Goal: Check status: Check status

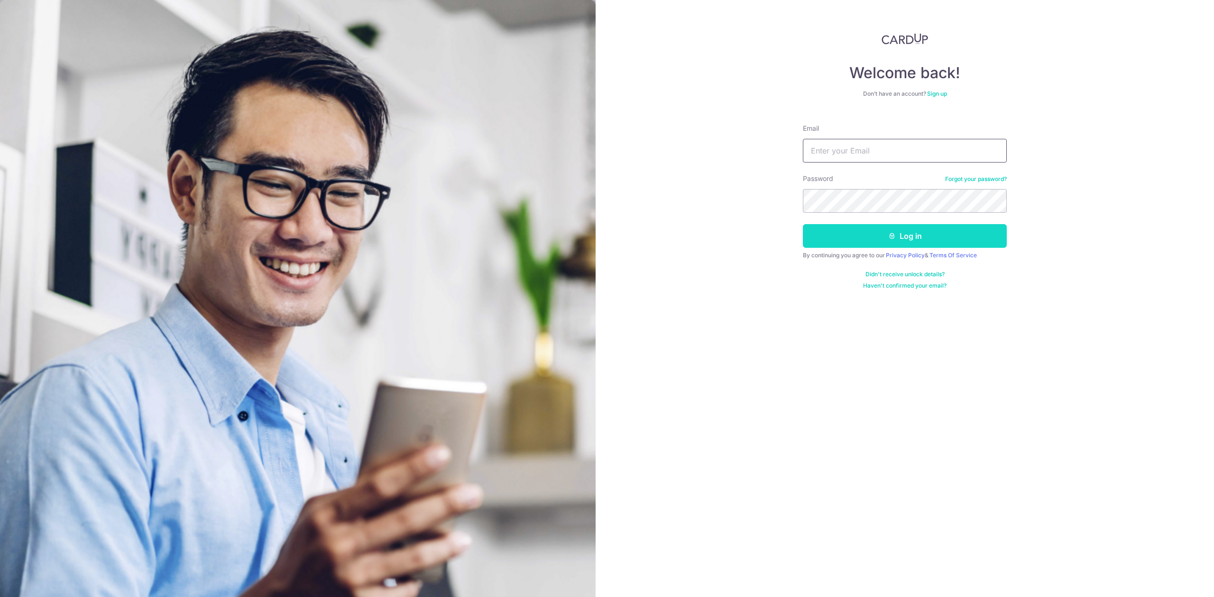
type input "[PERSON_NAME][EMAIL_ADDRESS][DOMAIN_NAME]"
click at [864, 238] on button "Log in" at bounding box center [905, 236] width 204 height 24
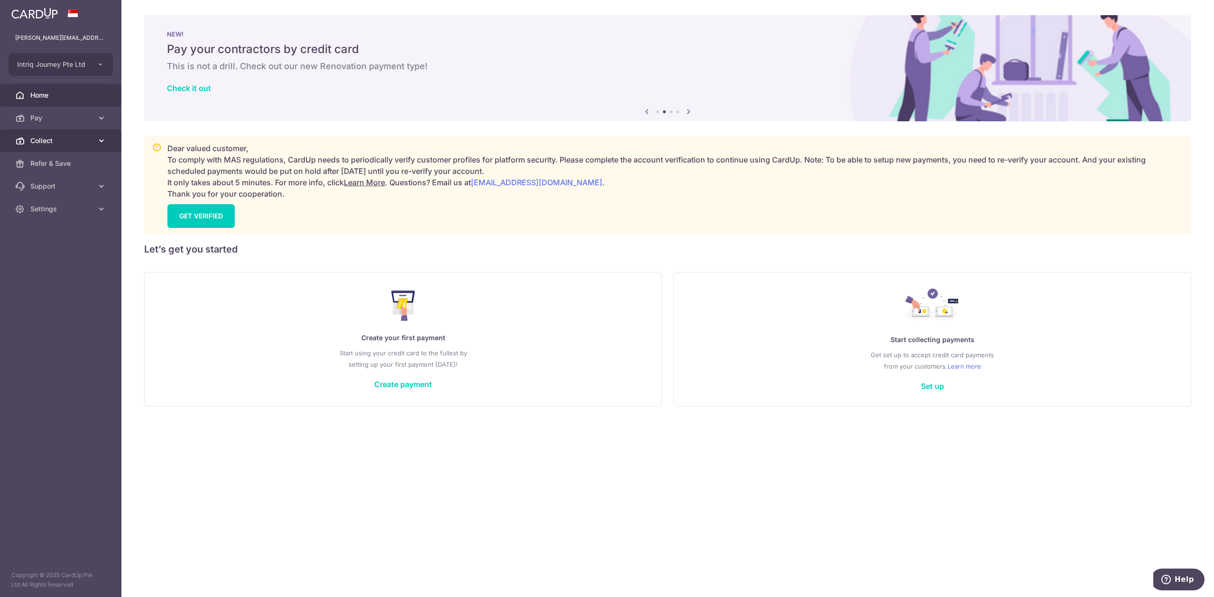
click at [56, 135] on link "Collect" at bounding box center [60, 140] width 121 height 23
click at [54, 167] on span "Dashboard" at bounding box center [61, 163] width 63 height 9
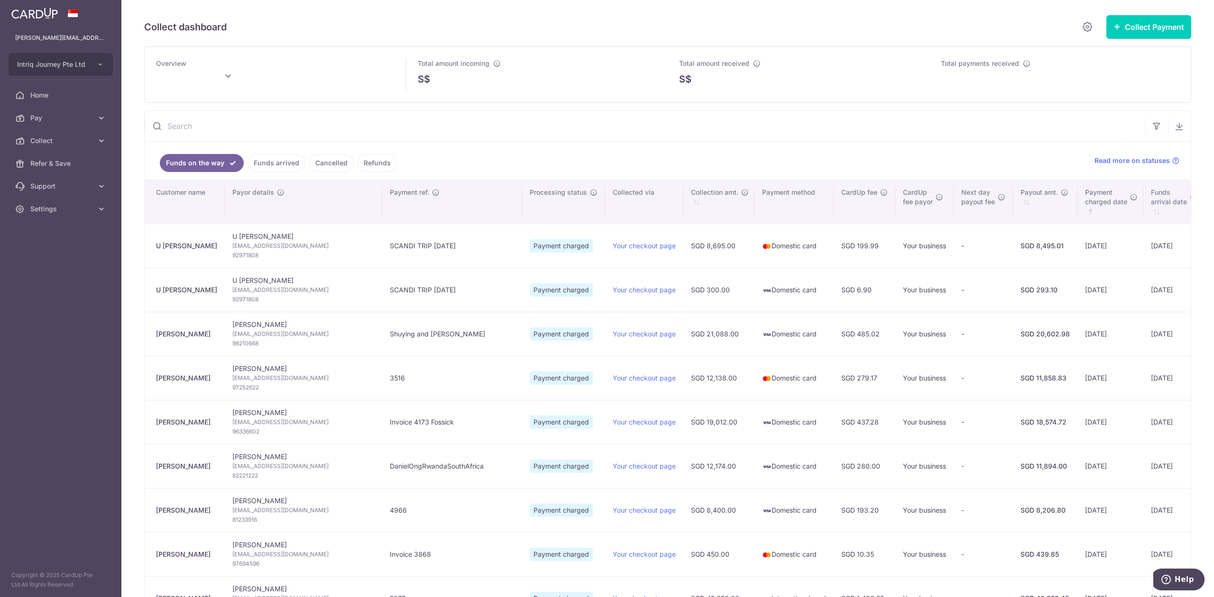
type input "[DATE]"
click at [262, 164] on link "Funds arrived" at bounding box center [277, 163] width 58 height 18
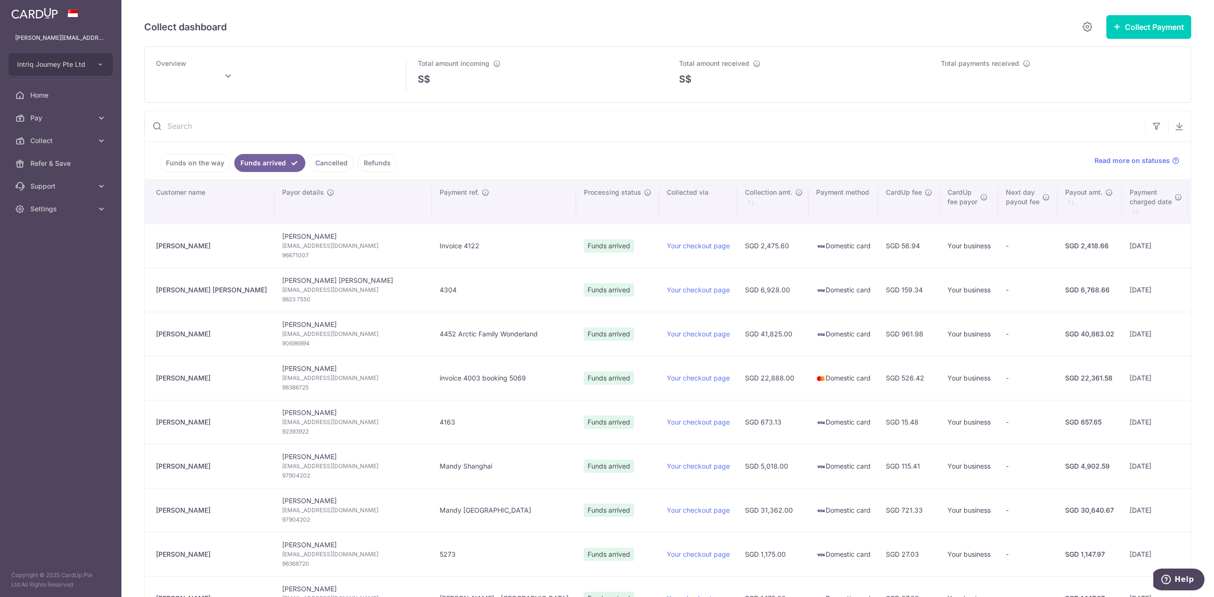
type input "[DATE]"
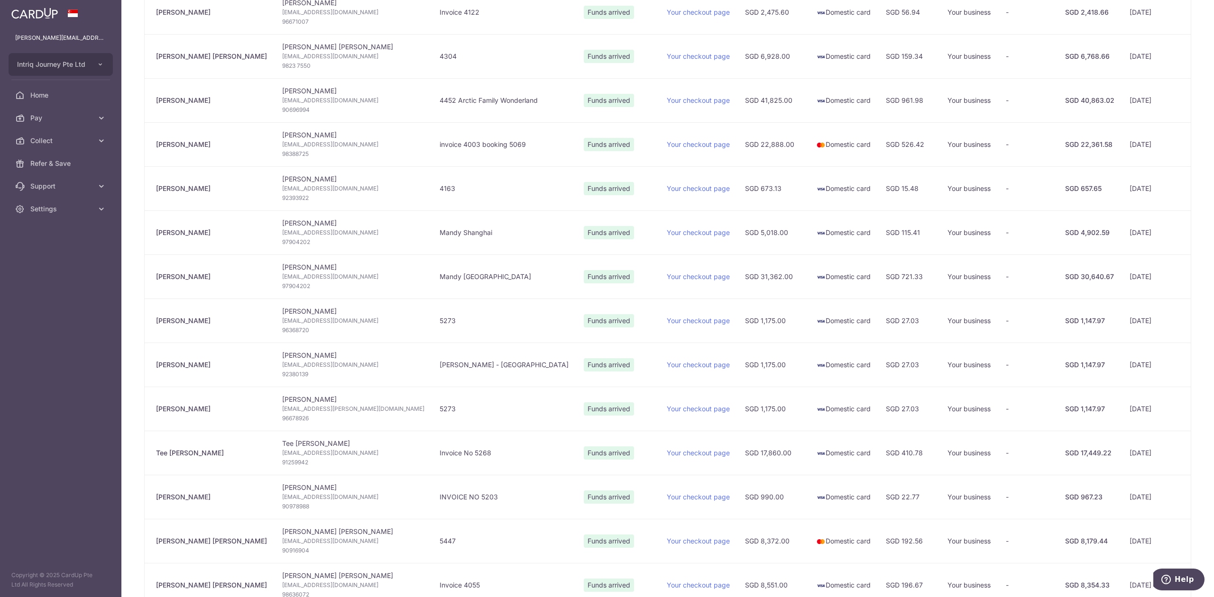
scroll to position [253, 0]
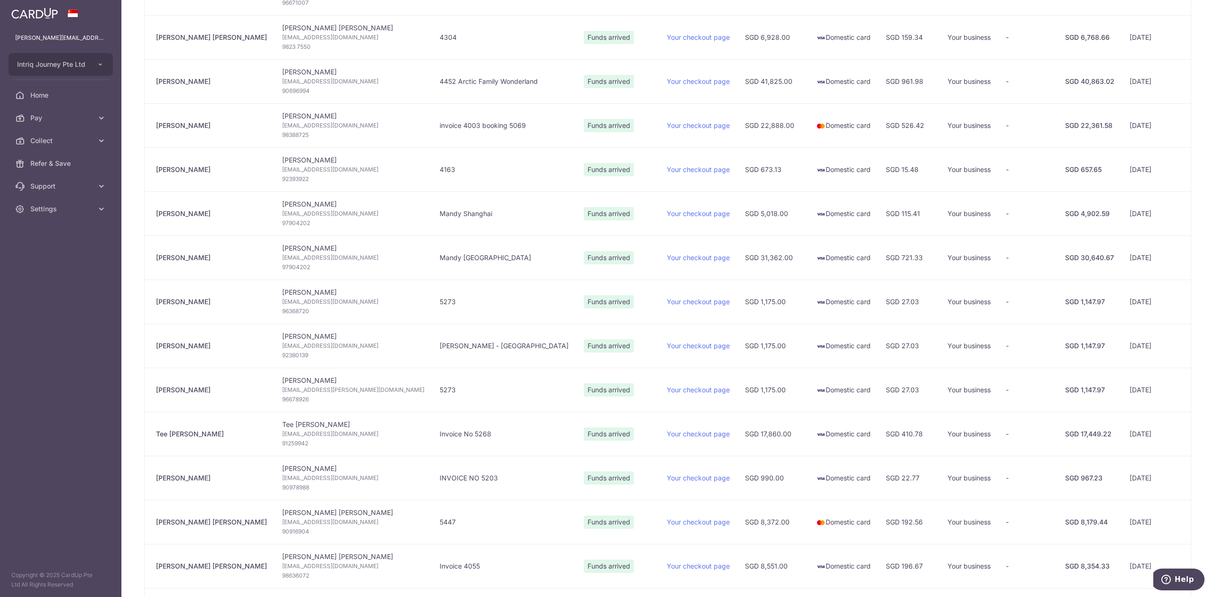
drag, startPoint x: 205, startPoint y: 391, endPoint x: 143, endPoint y: 396, distance: 62.3
click at [143, 396] on div "Collect dashboard Collect Payment Create request to collect payments Custom Pay…" at bounding box center [667, 298] width 1093 height 597
click at [207, 398] on td "[PERSON_NAME]" at bounding box center [210, 390] width 130 height 44
drag, startPoint x: 201, startPoint y: 393, endPoint x: 149, endPoint y: 393, distance: 52.2
click at [149, 393] on td "[PERSON_NAME]" at bounding box center [210, 390] width 130 height 44
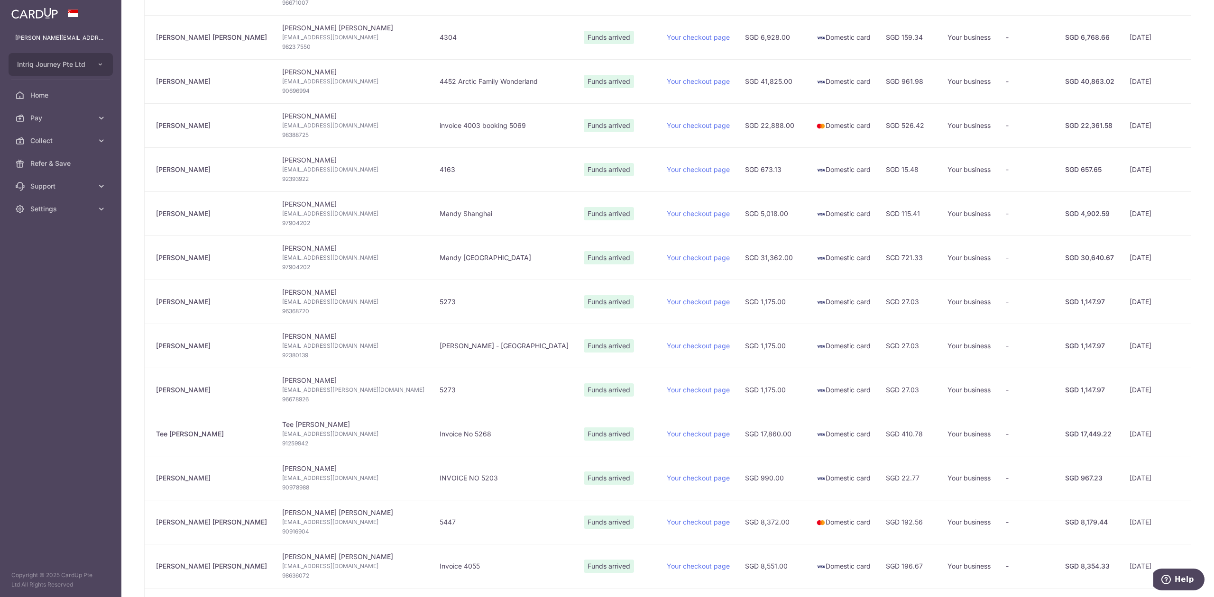
copy div "[PERSON_NAME]"
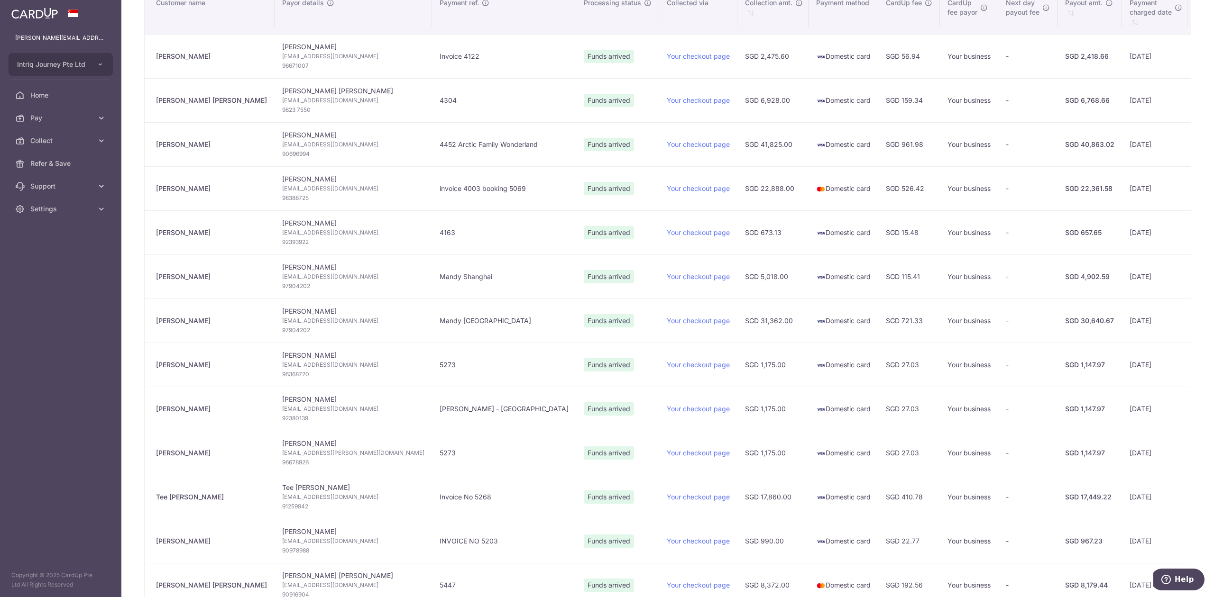
drag, startPoint x: 193, startPoint y: 412, endPoint x: 148, endPoint y: 413, distance: 44.1
click at [148, 413] on td "[PERSON_NAME]" at bounding box center [210, 409] width 130 height 44
copy div "[PERSON_NAME]"
drag, startPoint x: 205, startPoint y: 363, endPoint x: 152, endPoint y: 373, distance: 53.5
click at [152, 373] on td "[PERSON_NAME]" at bounding box center [210, 365] width 130 height 44
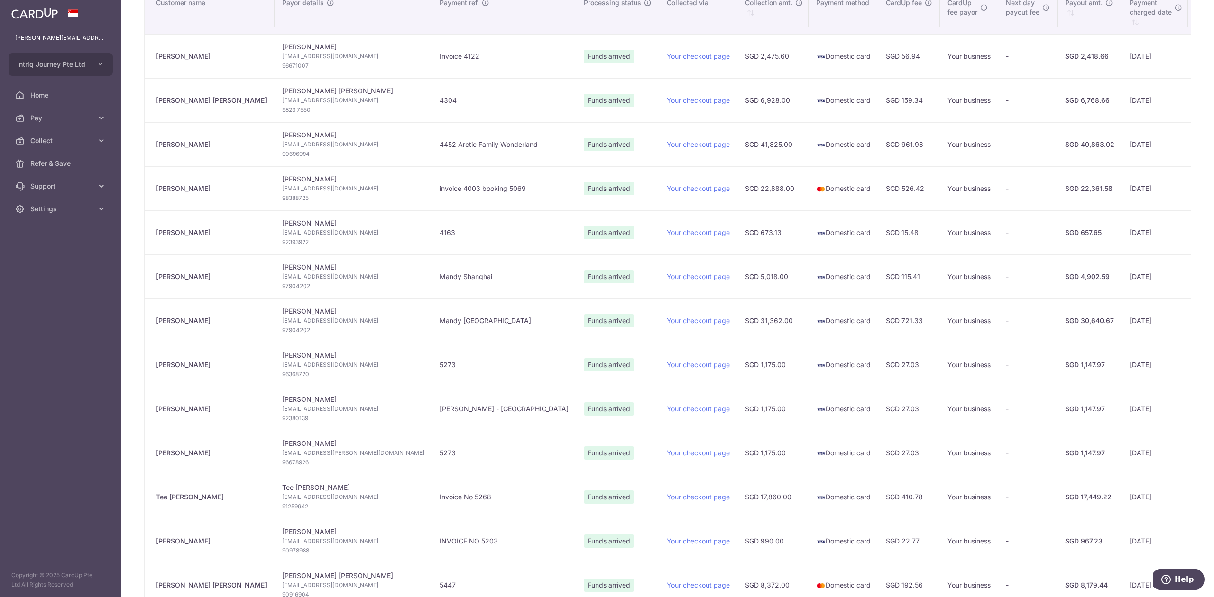
copy div "[PERSON_NAME]"
drag, startPoint x: 200, startPoint y: 323, endPoint x: 156, endPoint y: 322, distance: 44.1
click at [156, 322] on div "[PERSON_NAME]" at bounding box center [211, 320] width 111 height 9
copy div "[PERSON_NAME]"
drag, startPoint x: 203, startPoint y: 281, endPoint x: 153, endPoint y: 281, distance: 50.7
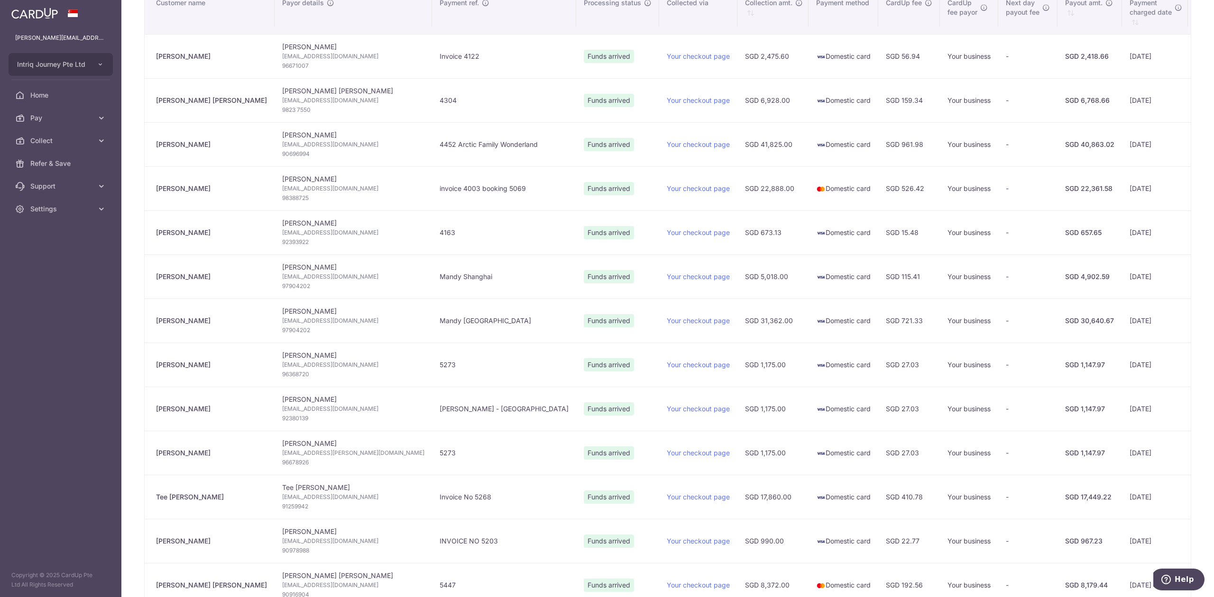
click at [153, 281] on td "[PERSON_NAME]" at bounding box center [210, 277] width 130 height 44
copy div "[PERSON_NAME]"
drag, startPoint x: 213, startPoint y: 238, endPoint x: 147, endPoint y: 238, distance: 66.9
click at [147, 238] on td "[PERSON_NAME]" at bounding box center [210, 233] width 130 height 44
copy div "[PERSON_NAME]"
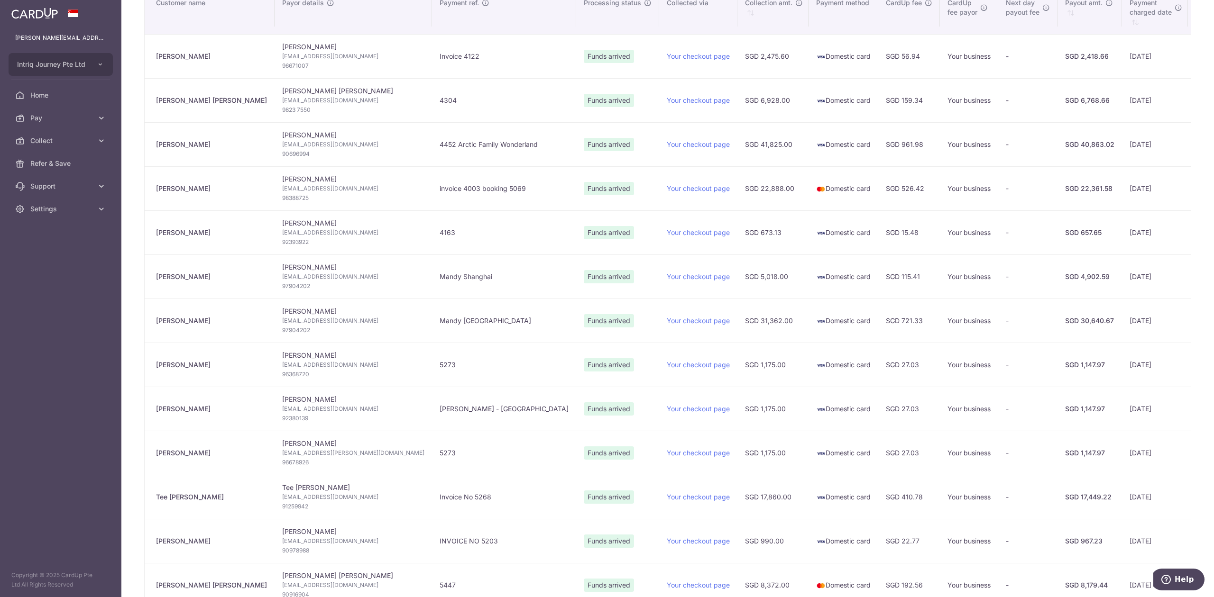
drag, startPoint x: 203, startPoint y: 192, endPoint x: 154, endPoint y: 192, distance: 48.8
click at [154, 192] on td "[PERSON_NAME]" at bounding box center [210, 188] width 130 height 44
copy div "[PERSON_NAME]"
drag, startPoint x: 200, startPoint y: 145, endPoint x: 152, endPoint y: 152, distance: 48.4
click at [152, 152] on td "[PERSON_NAME]" at bounding box center [210, 144] width 130 height 44
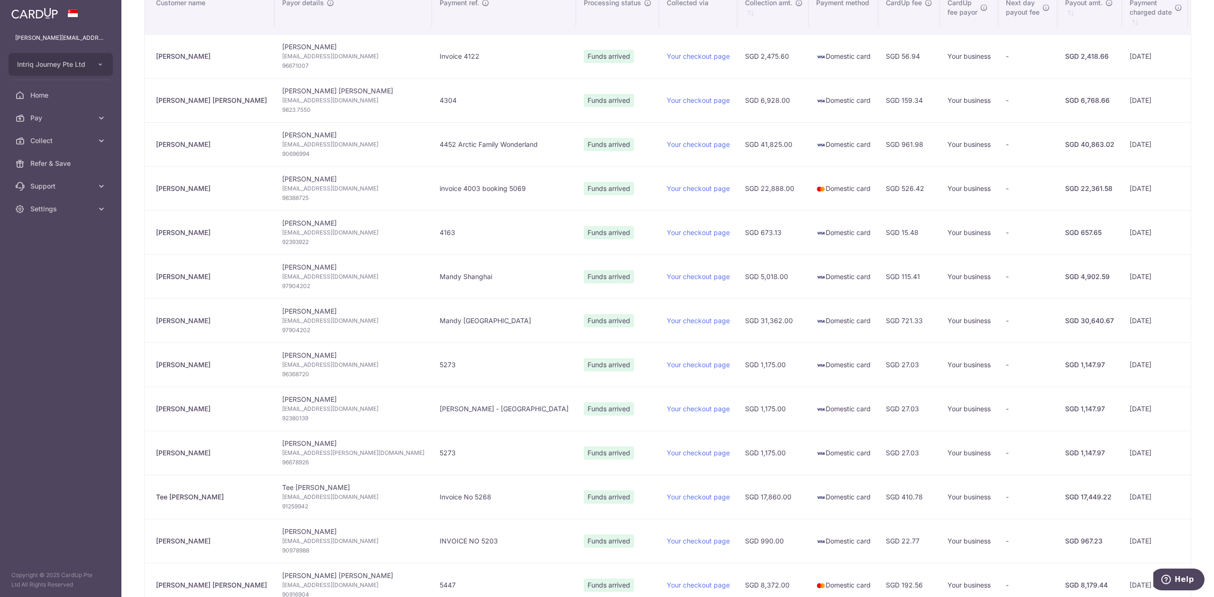
copy div "[PERSON_NAME]"
drag, startPoint x: 198, startPoint y: 103, endPoint x: 154, endPoint y: 104, distance: 44.1
click at [154, 104] on td "[PERSON_NAME] [PERSON_NAME]" at bounding box center [210, 100] width 130 height 44
copy div "[PERSON_NAME] [PERSON_NAME]"
drag, startPoint x: 209, startPoint y: 62, endPoint x: 154, endPoint y: 61, distance: 54.5
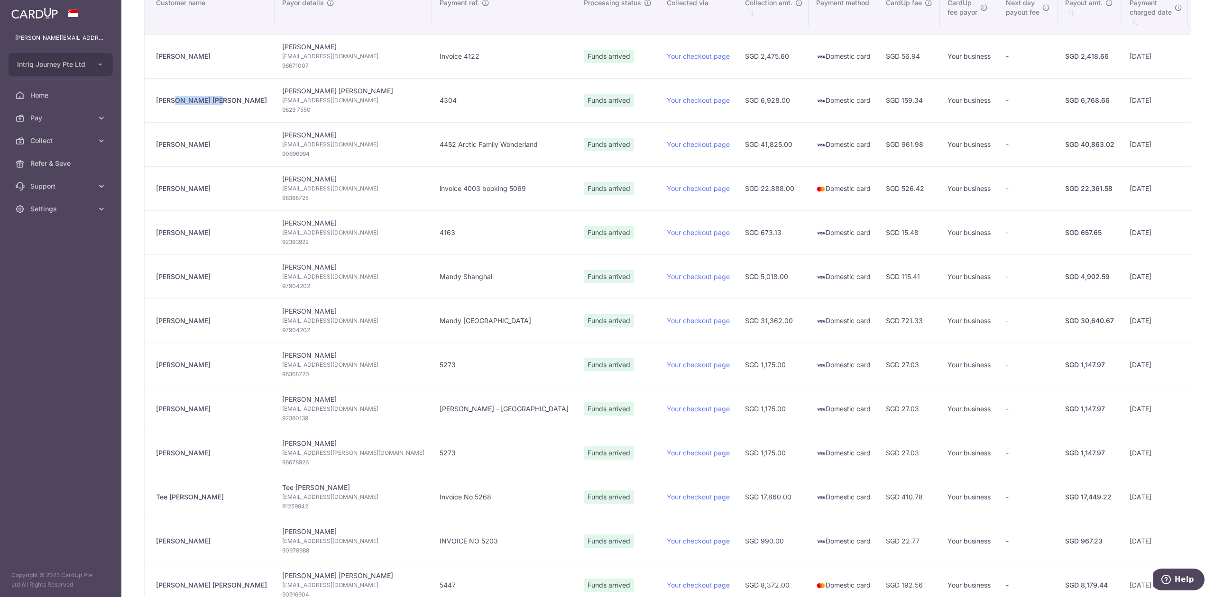
click at [154, 61] on td "[PERSON_NAME]" at bounding box center [210, 56] width 130 height 44
copy div "[PERSON_NAME]"
